Goal: Task Accomplishment & Management: Manage account settings

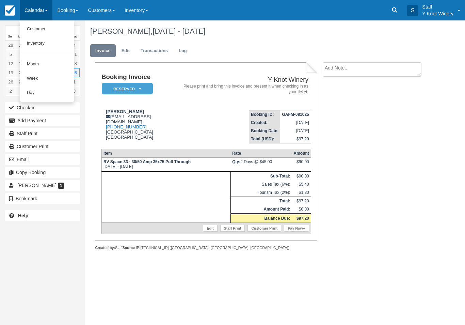
click at [28, 29] on link "Customer" at bounding box center [47, 29] width 54 height 14
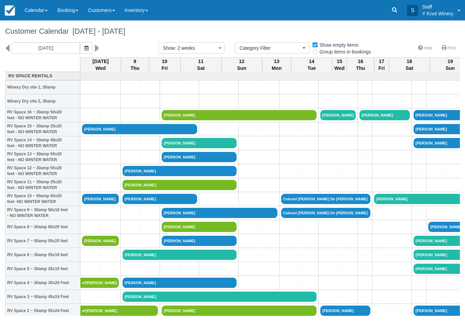
select select
click at [105, 246] on link "James Holzem" at bounding box center [100, 241] width 37 height 10
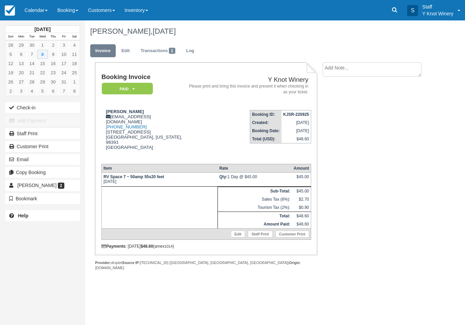
click at [33, 108] on button "Check-in" at bounding box center [42, 107] width 75 height 11
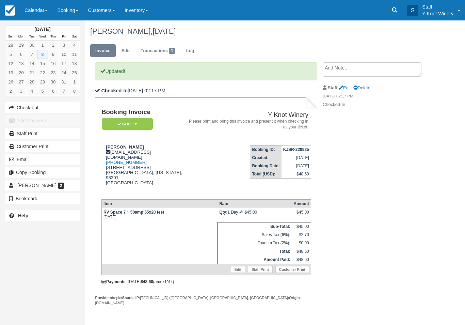
click at [50, 12] on link "Calendar" at bounding box center [36, 10] width 33 height 20
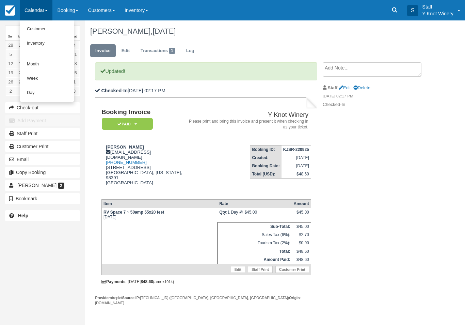
click at [41, 29] on link "Customer" at bounding box center [47, 29] width 54 height 14
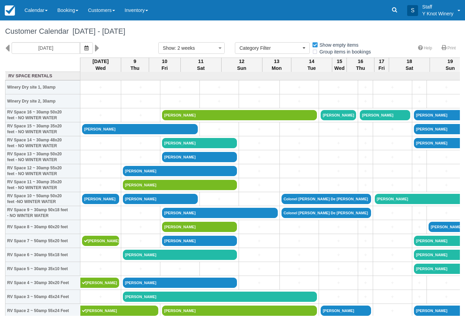
select select
click at [105, 204] on link "[PERSON_NAME]" at bounding box center [100, 199] width 37 height 10
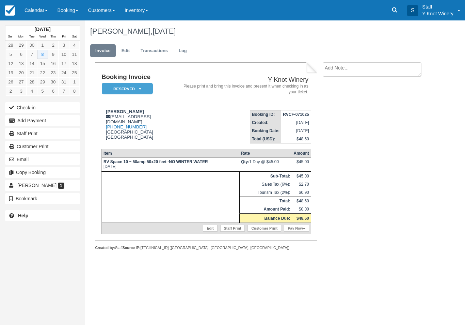
click at [59, 126] on button "Add Payment" at bounding box center [42, 120] width 75 height 11
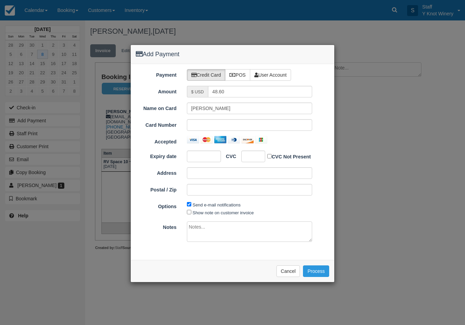
click at [240, 77] on label "POS" at bounding box center [237, 75] width 25 height 12
radio input "true"
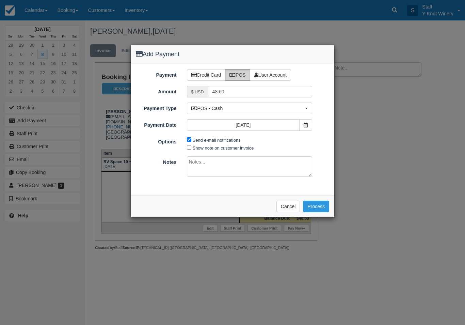
click at [322, 202] on button "Process" at bounding box center [316, 207] width 26 height 12
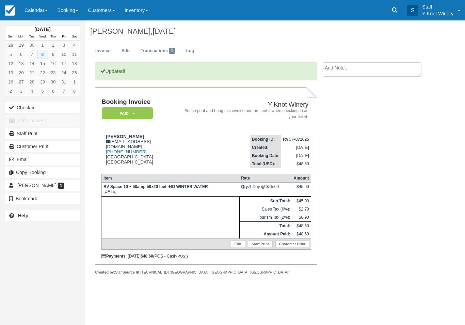
click at [48, 106] on button "Check-in" at bounding box center [42, 107] width 75 height 11
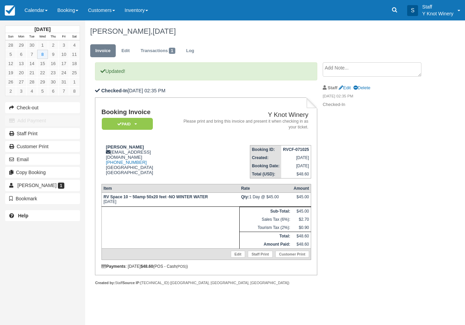
click at [48, 5] on link "Calendar" at bounding box center [36, 10] width 33 height 20
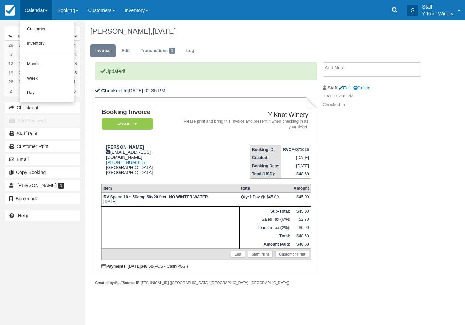
click at [42, 28] on link "Customer" at bounding box center [47, 29] width 54 height 14
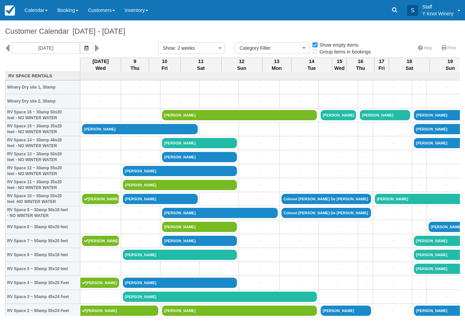
select select
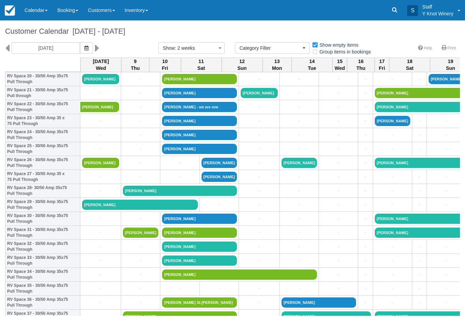
scroll to position [301, 0]
click at [103, 210] on link "[PERSON_NAME]" at bounding box center [140, 205] width 116 height 10
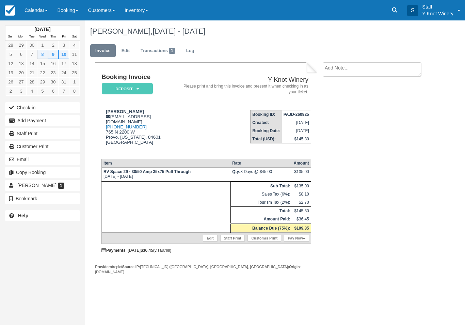
click at [67, 121] on button "Add Payment" at bounding box center [42, 120] width 75 height 11
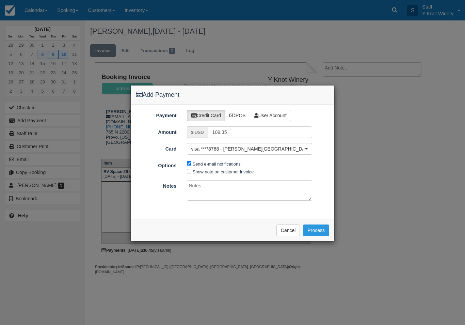
click at [292, 234] on button "Cancel" at bounding box center [289, 230] width 24 height 12
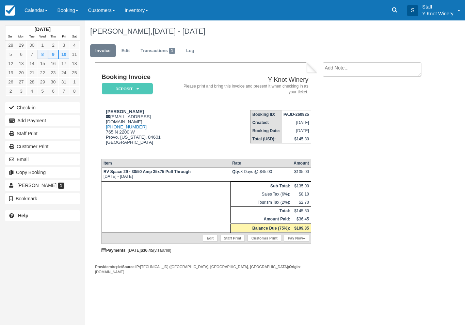
click at [61, 119] on button "Add Payment" at bounding box center [42, 120] width 75 height 11
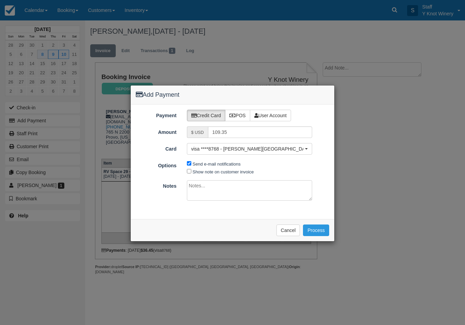
click at [240, 115] on label "POS" at bounding box center [237, 116] width 25 height 12
radio input "true"
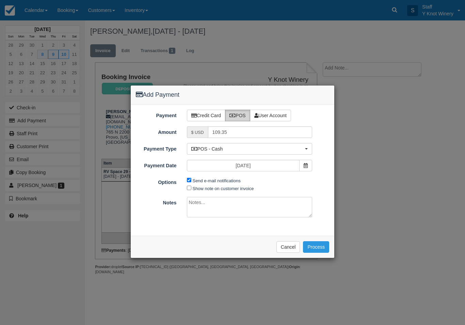
click at [322, 248] on button "Process" at bounding box center [316, 247] width 26 height 12
